Goal: Check status: Check status

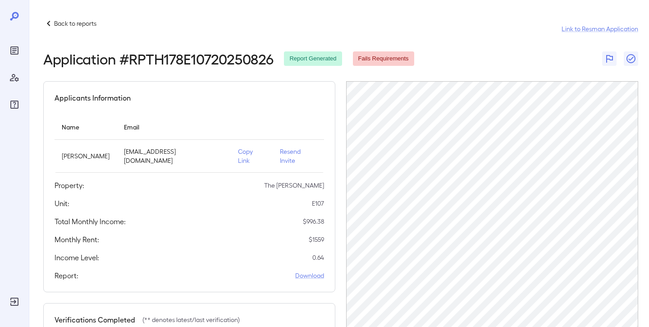
scroll to position [13, 0]
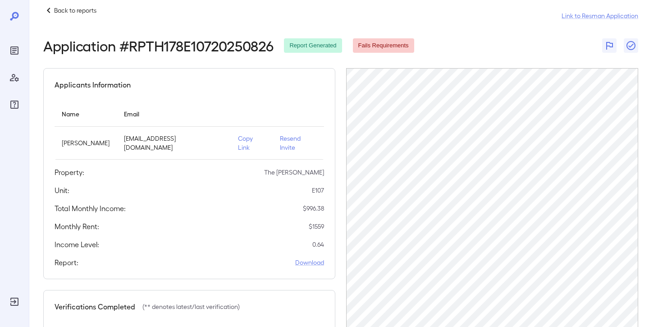
click at [14, 49] on icon "Reports" at bounding box center [14, 50] width 5 height 5
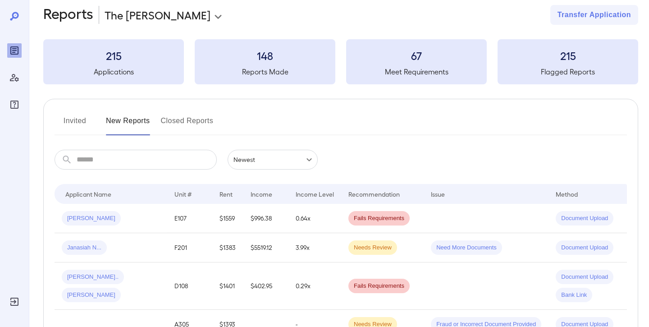
scroll to position [63, 0]
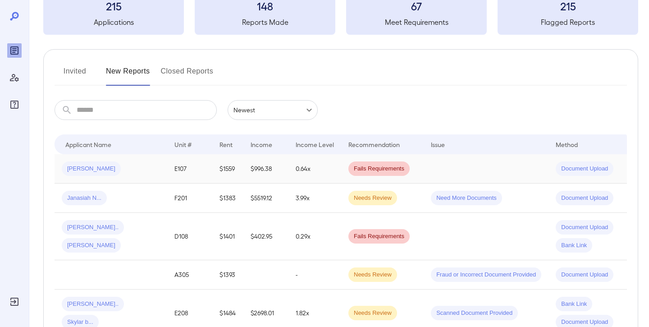
click at [164, 169] on td "[PERSON_NAME]" at bounding box center [111, 168] width 113 height 29
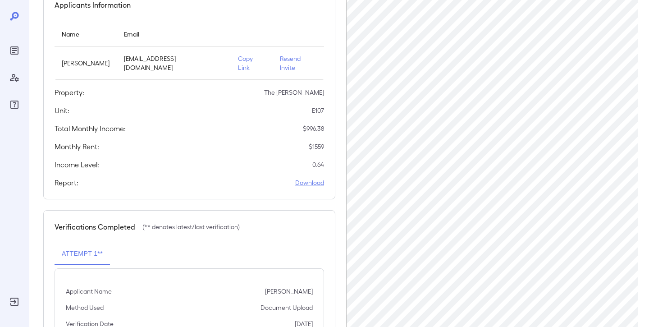
scroll to position [174, 0]
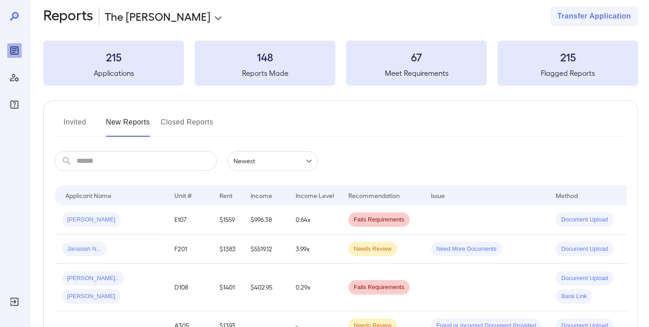
scroll to position [13, 0]
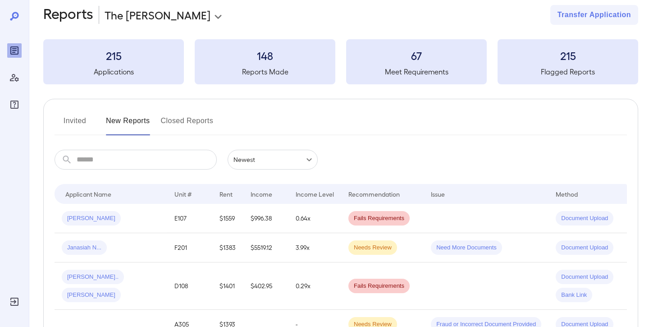
click at [171, 210] on td "E107" at bounding box center [189, 218] width 45 height 29
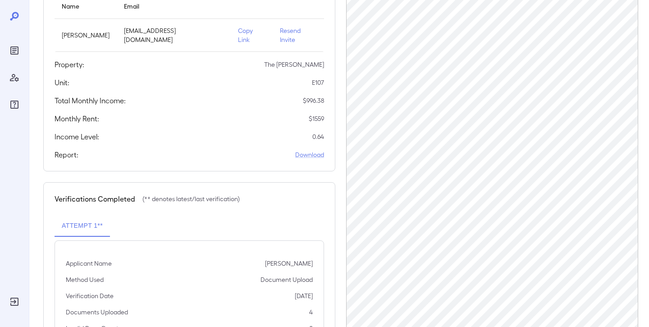
scroll to position [174, 0]
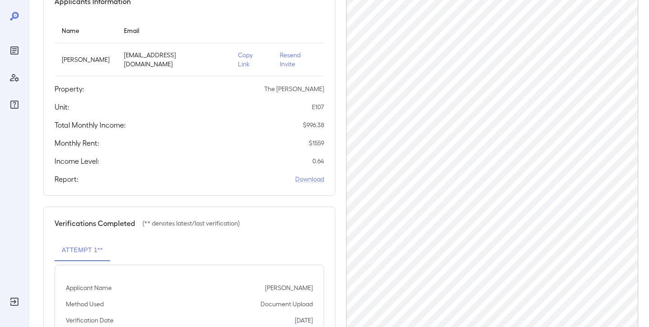
scroll to position [103, 0]
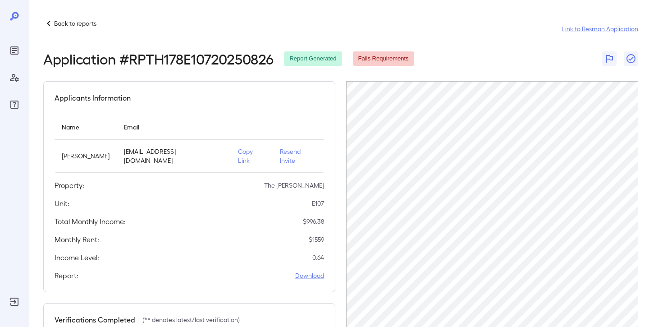
click at [14, 50] on icon "Reports" at bounding box center [14, 50] width 11 height 11
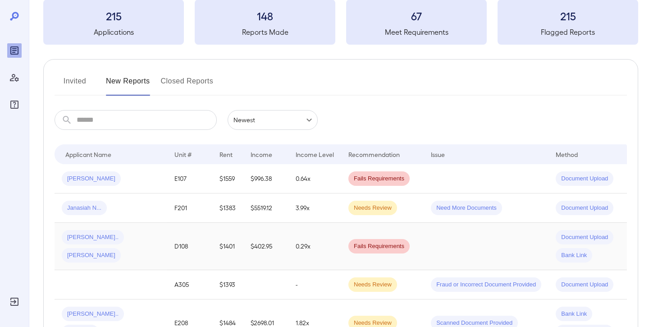
scroll to position [55, 0]
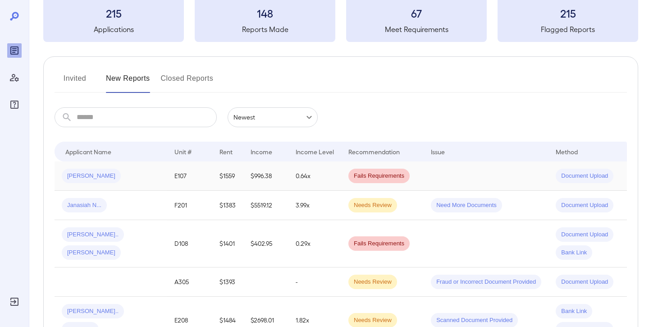
click at [123, 173] on div "[PERSON_NAME]" at bounding box center [111, 176] width 98 height 14
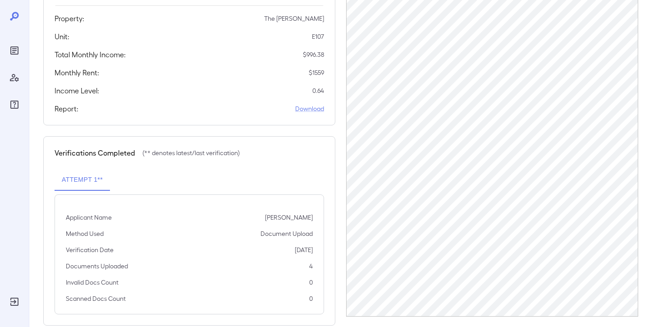
scroll to position [174, 0]
